Goal: Information Seeking & Learning: Compare options

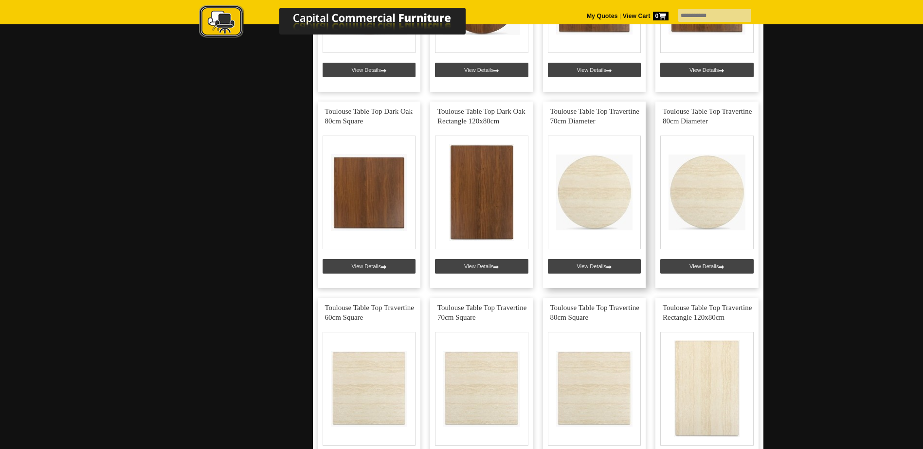
scroll to position [973, 0]
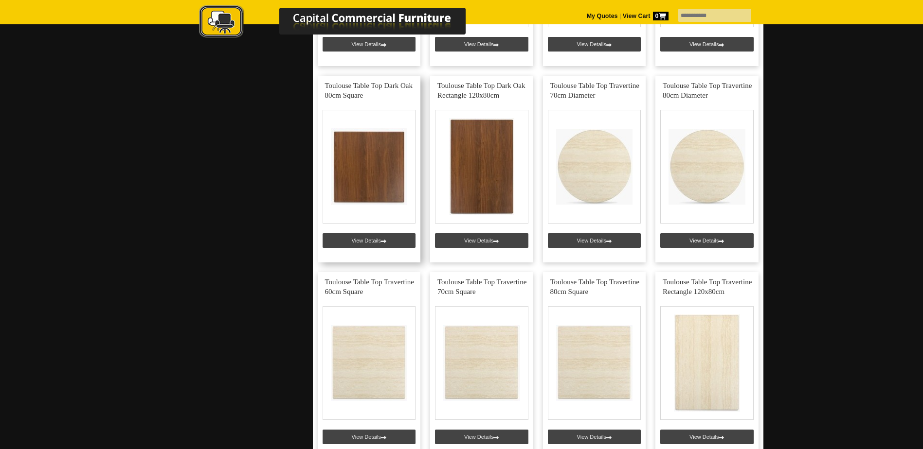
click at [384, 180] on link at bounding box center [369, 169] width 103 height 187
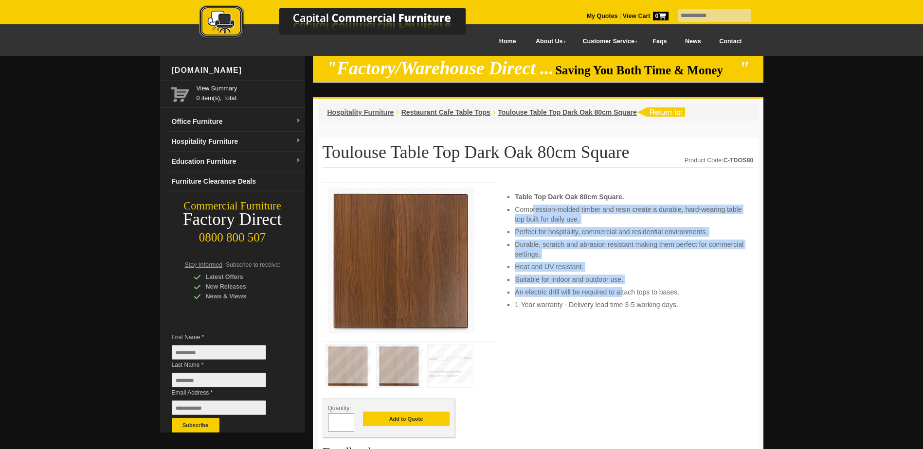
drag, startPoint x: 533, startPoint y: 210, endPoint x: 622, endPoint y: 292, distance: 120.8
click at [622, 292] on ul "Table Top Dark Oak 80cm Square. Compression-molded timber and resin create a du…" at bounding box center [629, 251] width 229 height 118
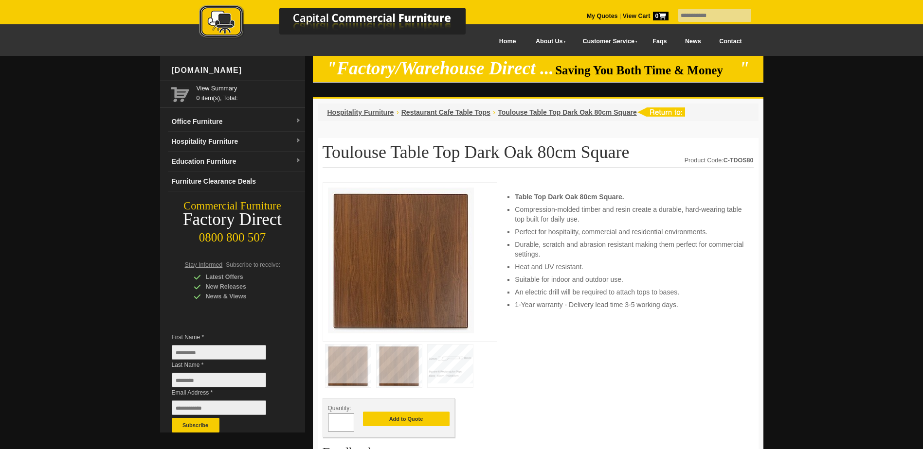
drag, startPoint x: 622, startPoint y: 292, endPoint x: 613, endPoint y: 303, distance: 14.2
click at [613, 303] on li "1-Year warranty - Delivery lead time 3-5 working days." at bounding box center [629, 305] width 229 height 10
click at [394, 367] on img at bounding box center [398, 366] width 45 height 43
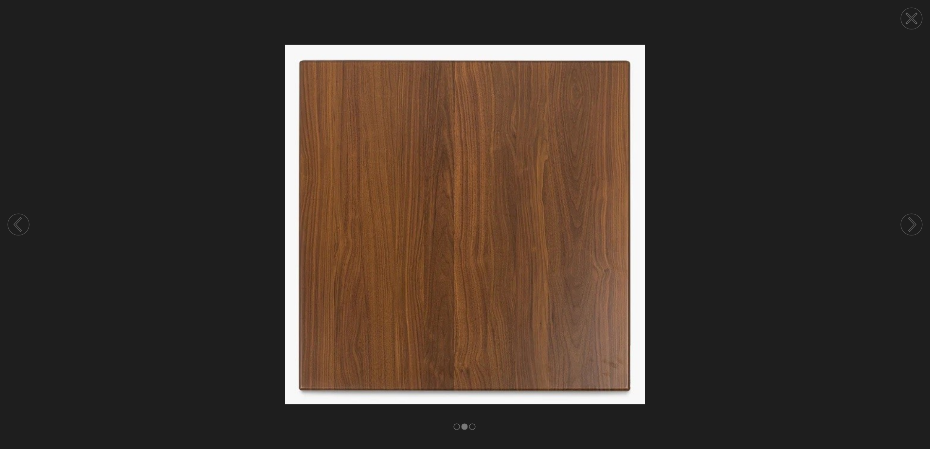
click at [473, 425] on rect at bounding box center [472, 427] width 6 height 6
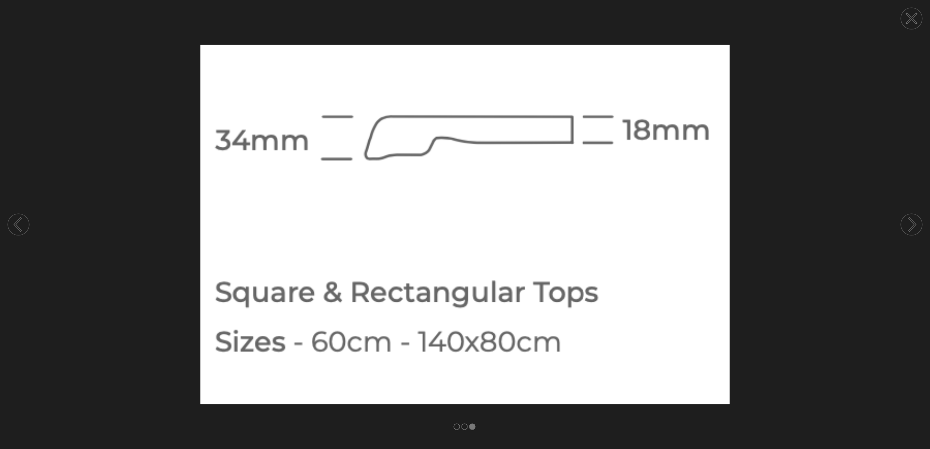
click at [465, 428] on rect at bounding box center [465, 427] width 6 height 6
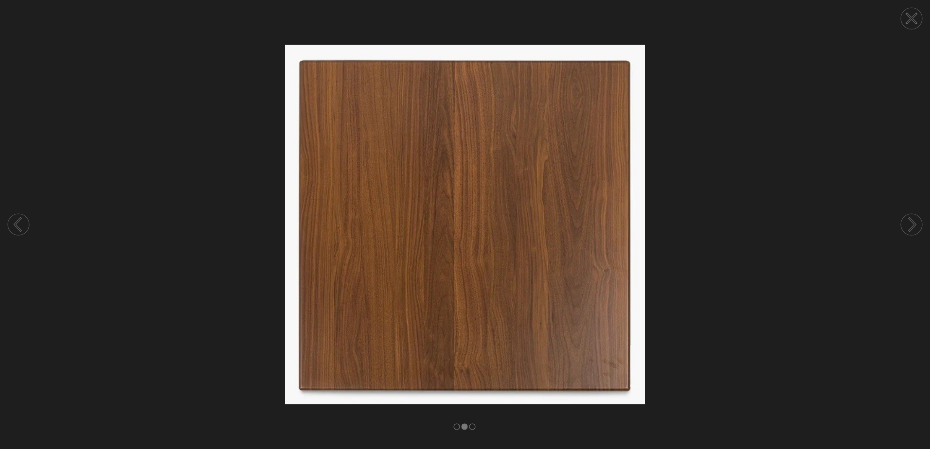
click at [455, 428] on rect at bounding box center [457, 427] width 6 height 6
click at [466, 426] on rect at bounding box center [465, 427] width 6 height 6
click at [470, 428] on rect at bounding box center [472, 427] width 6 height 6
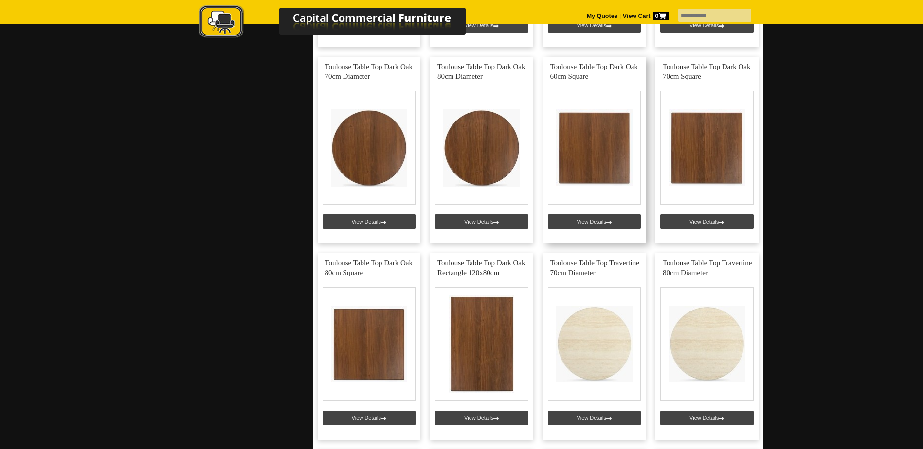
scroll to position [778, 0]
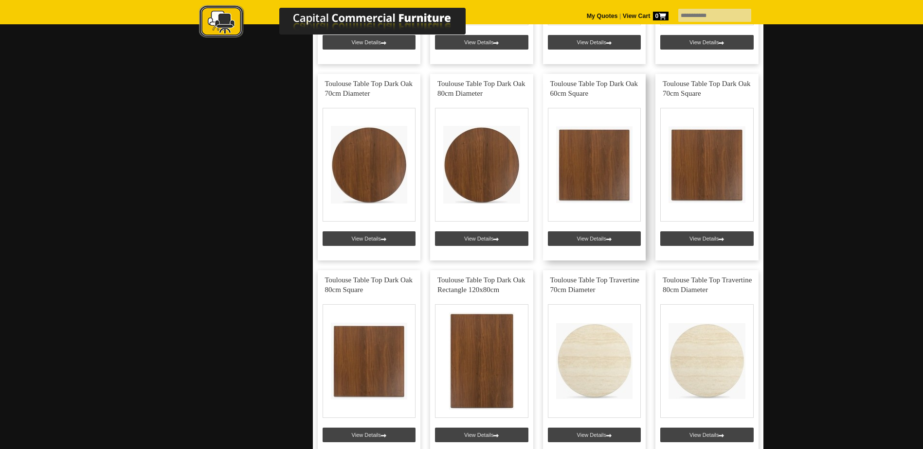
click at [598, 234] on link at bounding box center [594, 167] width 103 height 187
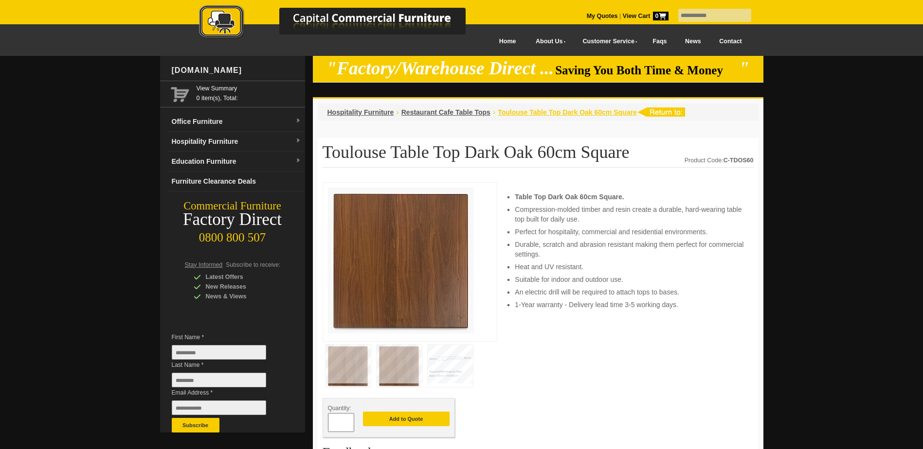
click at [557, 112] on span "Toulouse Table Top Dark Oak 60cm Square" at bounding box center [567, 112] width 139 height 8
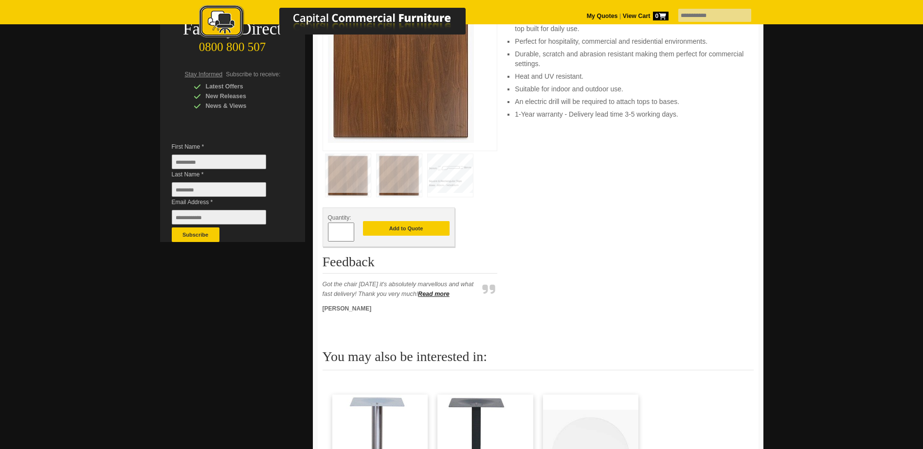
scroll to position [195, 0]
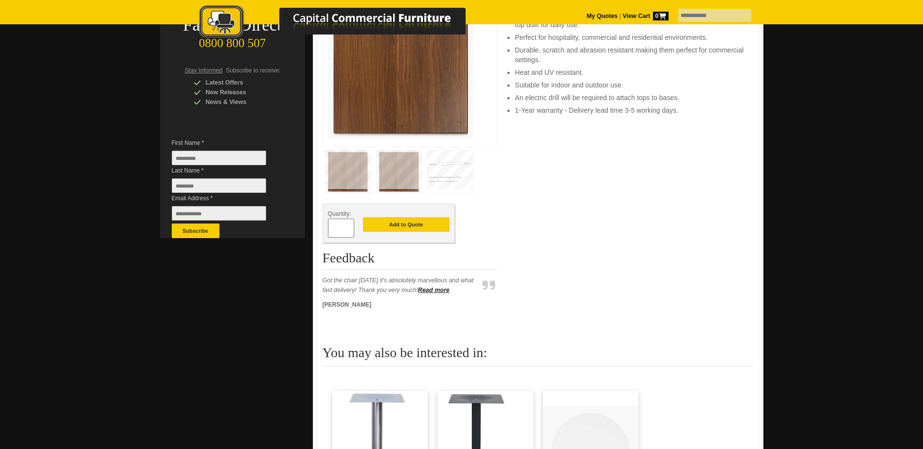
click at [460, 173] on img at bounding box center [450, 171] width 45 height 43
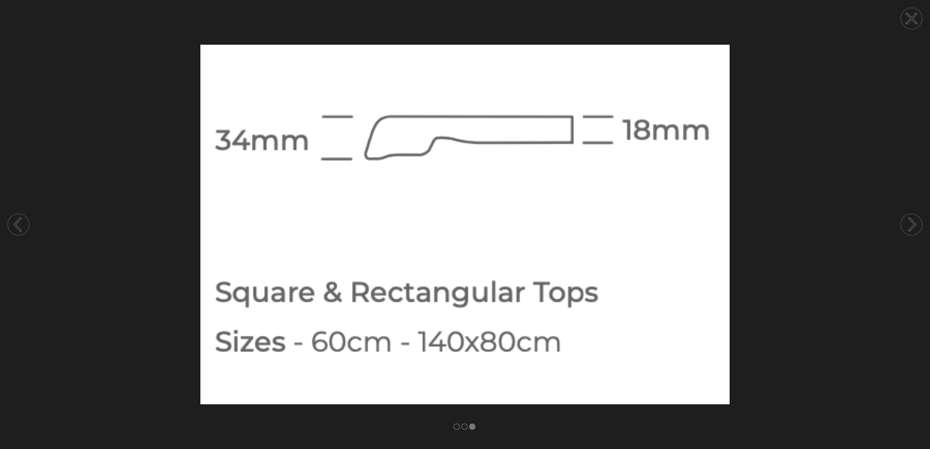
click at [914, 17] on icon at bounding box center [911, 18] width 9 height 9
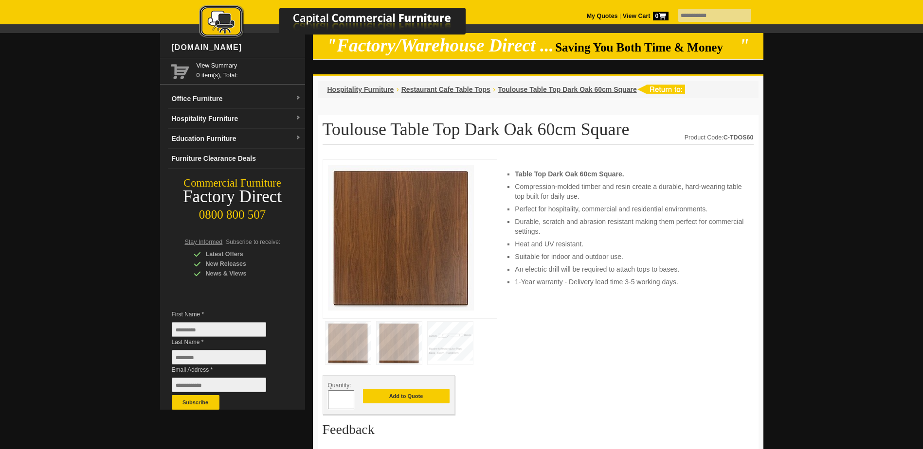
scroll to position [0, 0]
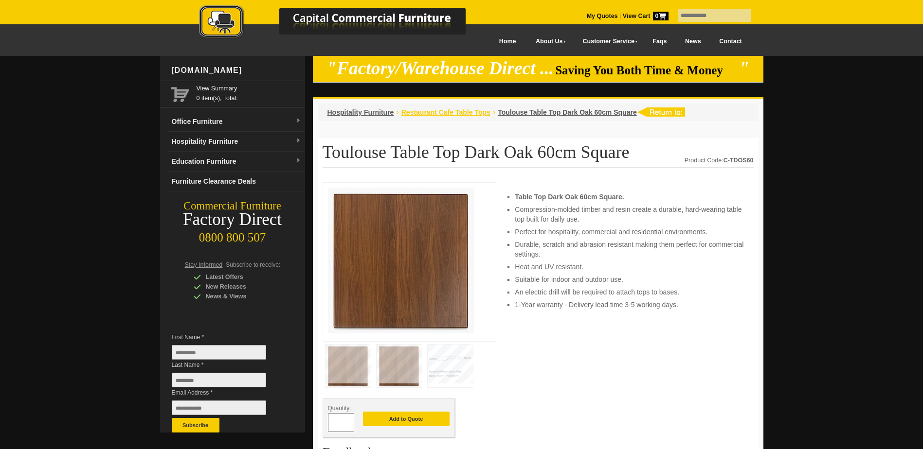
click at [448, 113] on span "Restaurant Cafe Table Tops" at bounding box center [445, 112] width 89 height 8
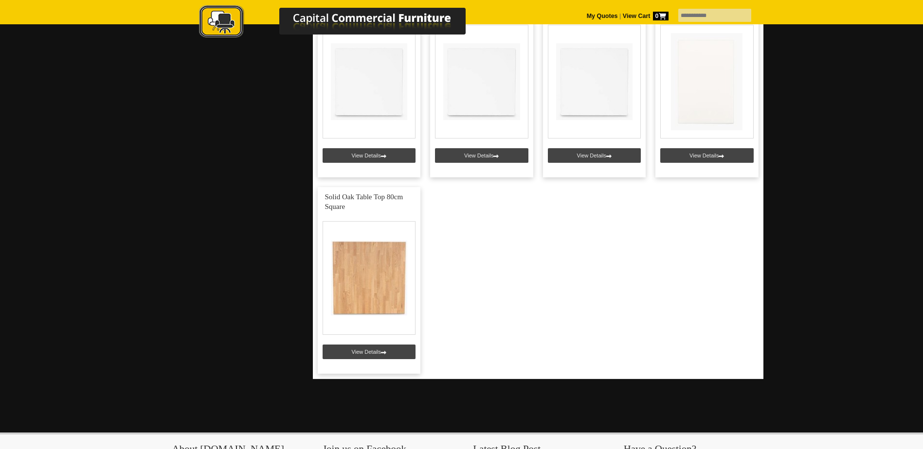
scroll to position [2237, 0]
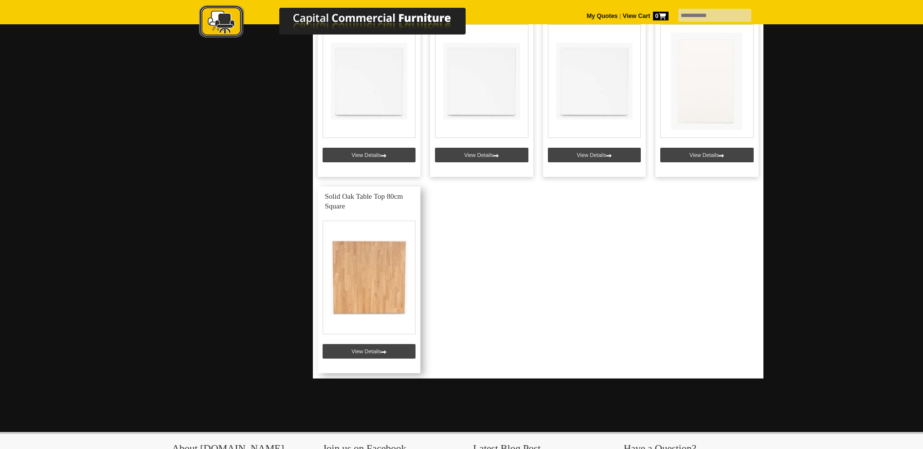
click at [361, 214] on link at bounding box center [369, 280] width 103 height 187
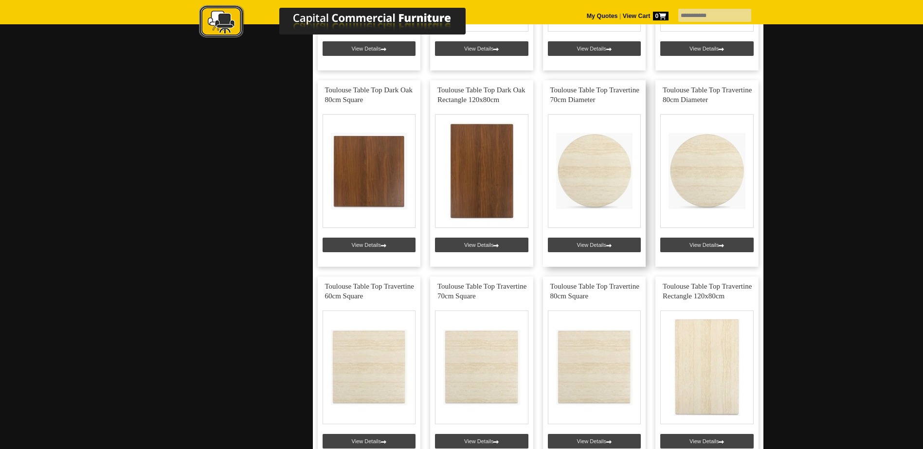
scroll to position [924, 0]
